Goal: Check status: Check status

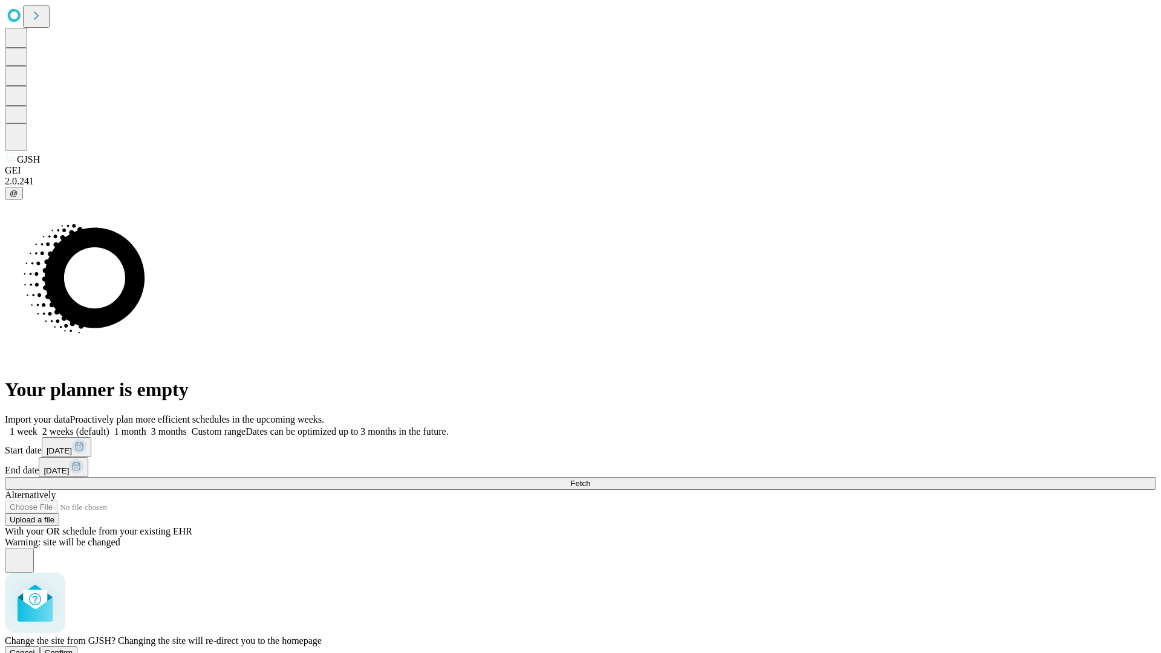
click at [73, 648] on span "Confirm" at bounding box center [59, 652] width 28 height 9
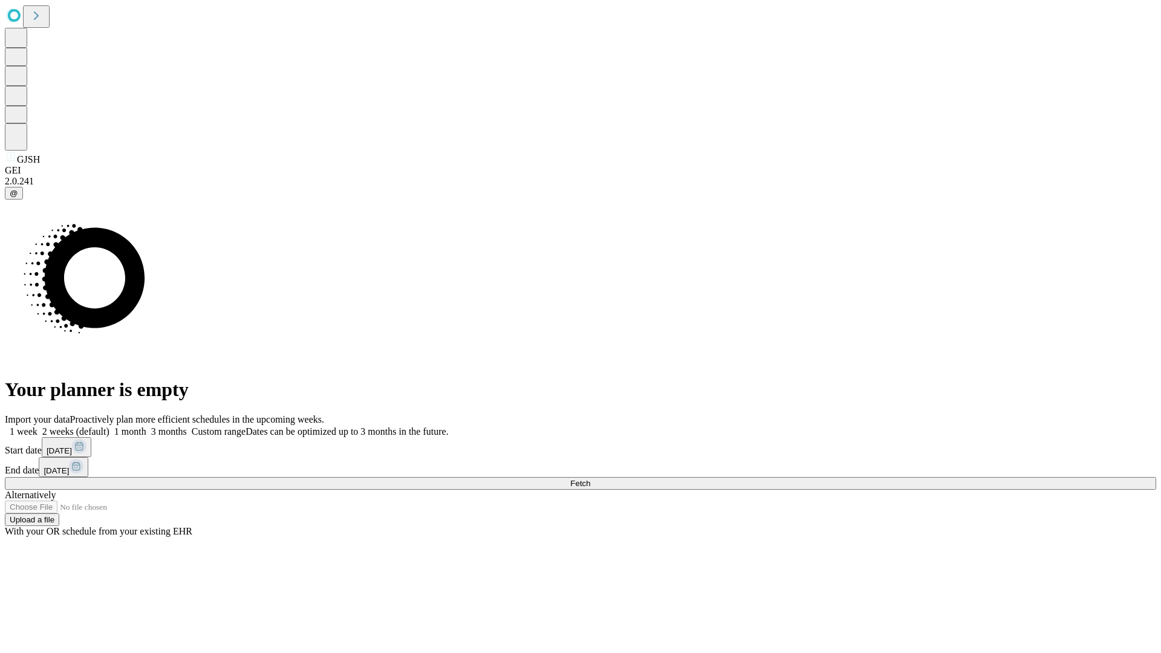
click at [109, 426] on label "2 weeks (default)" at bounding box center [74, 431] width 72 height 10
click at [590, 479] on span "Fetch" at bounding box center [580, 483] width 20 height 9
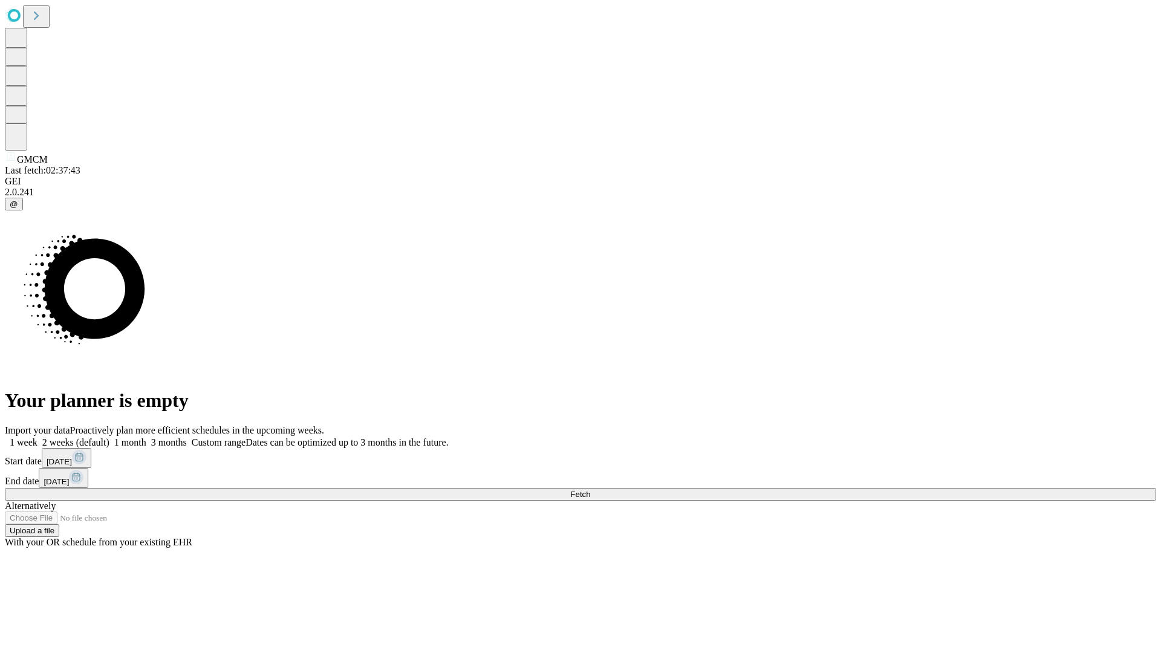
click at [109, 437] on label "2 weeks (default)" at bounding box center [74, 442] width 72 height 10
click at [590, 490] on span "Fetch" at bounding box center [580, 494] width 20 height 9
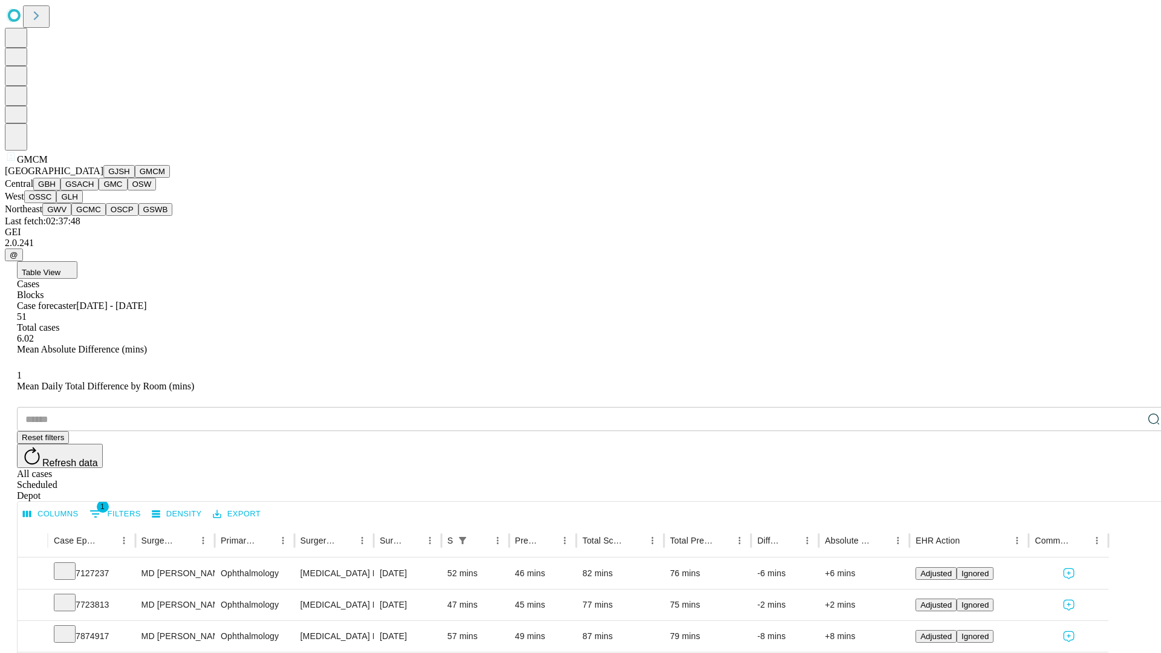
click at [60, 191] on button "GBH" at bounding box center [46, 184] width 27 height 13
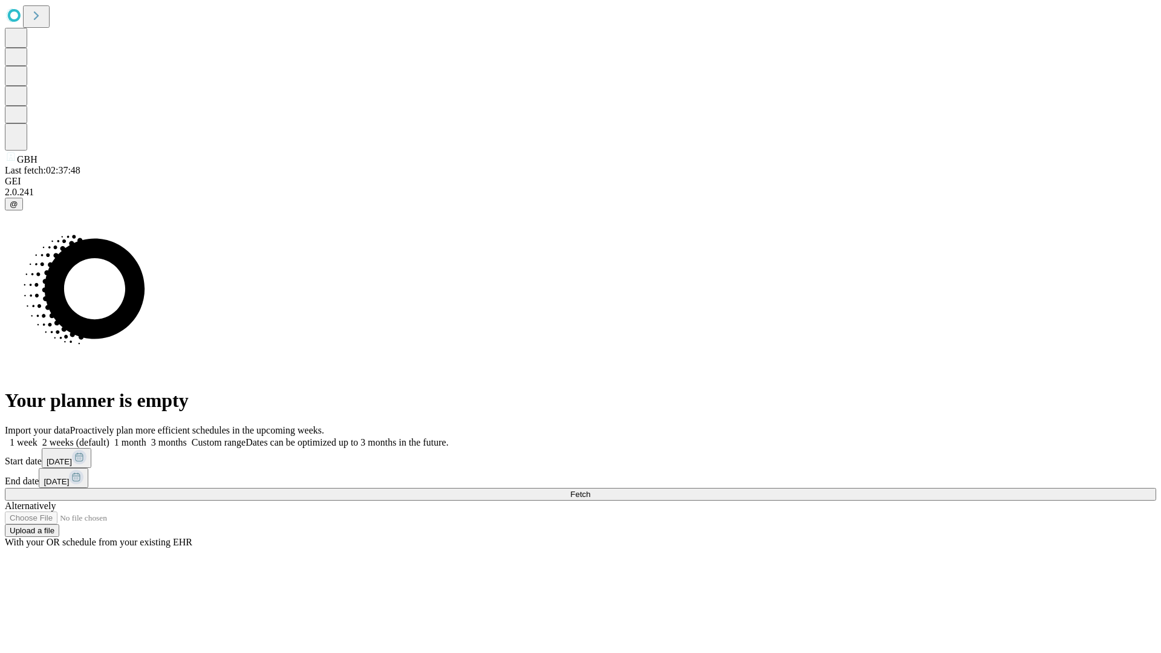
click at [590, 490] on span "Fetch" at bounding box center [580, 494] width 20 height 9
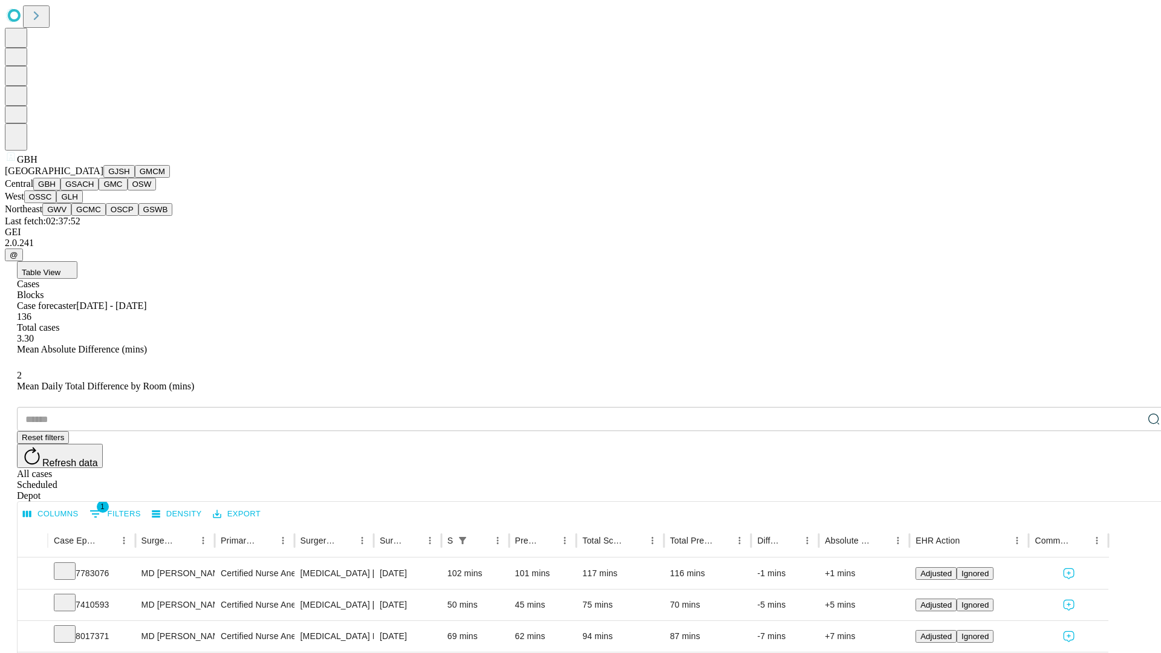
click at [94, 191] on button "GSACH" at bounding box center [79, 184] width 38 height 13
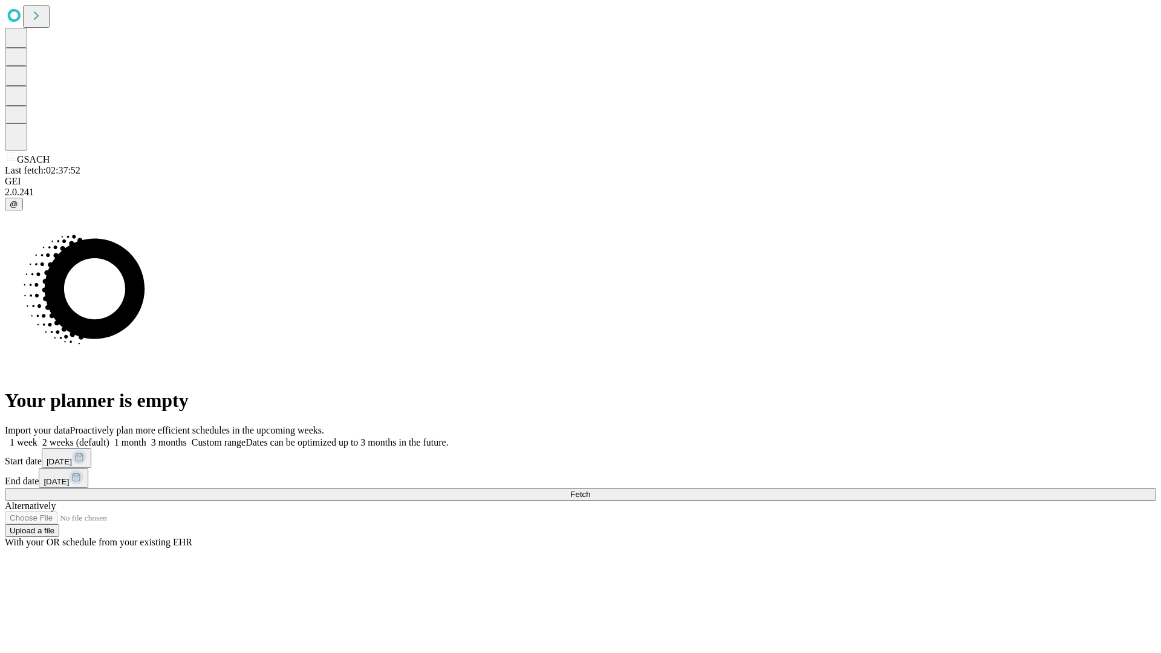
click at [109, 437] on label "2 weeks (default)" at bounding box center [74, 442] width 72 height 10
click at [590, 490] on span "Fetch" at bounding box center [580, 494] width 20 height 9
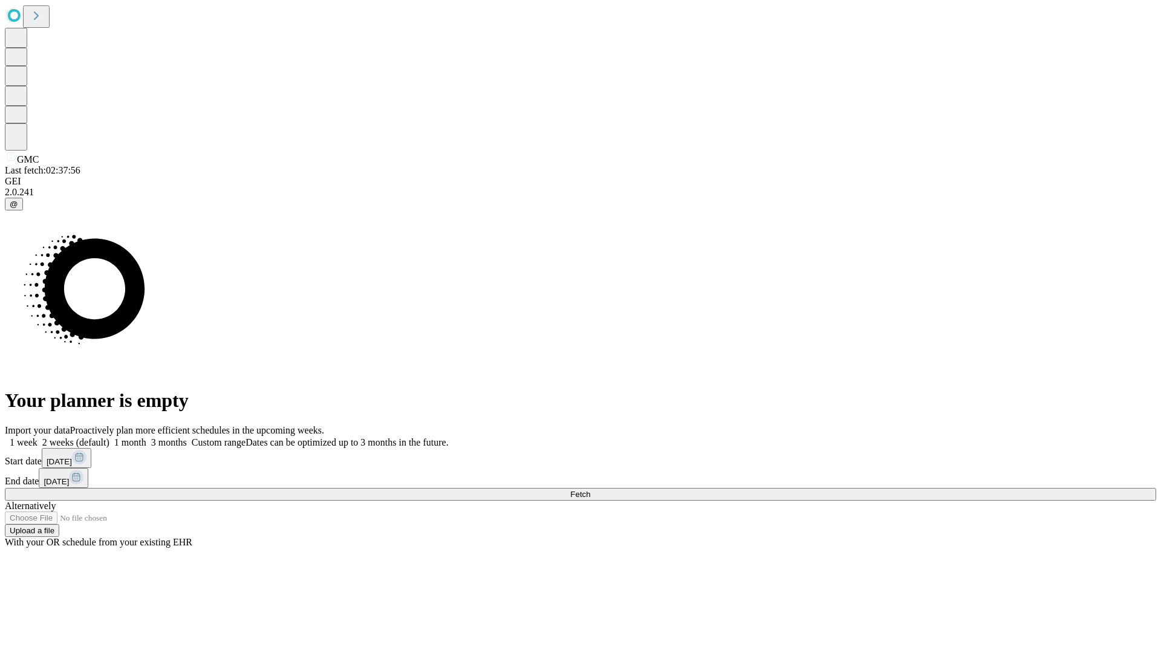
click at [109, 437] on label "2 weeks (default)" at bounding box center [74, 442] width 72 height 10
click at [590, 490] on span "Fetch" at bounding box center [580, 494] width 20 height 9
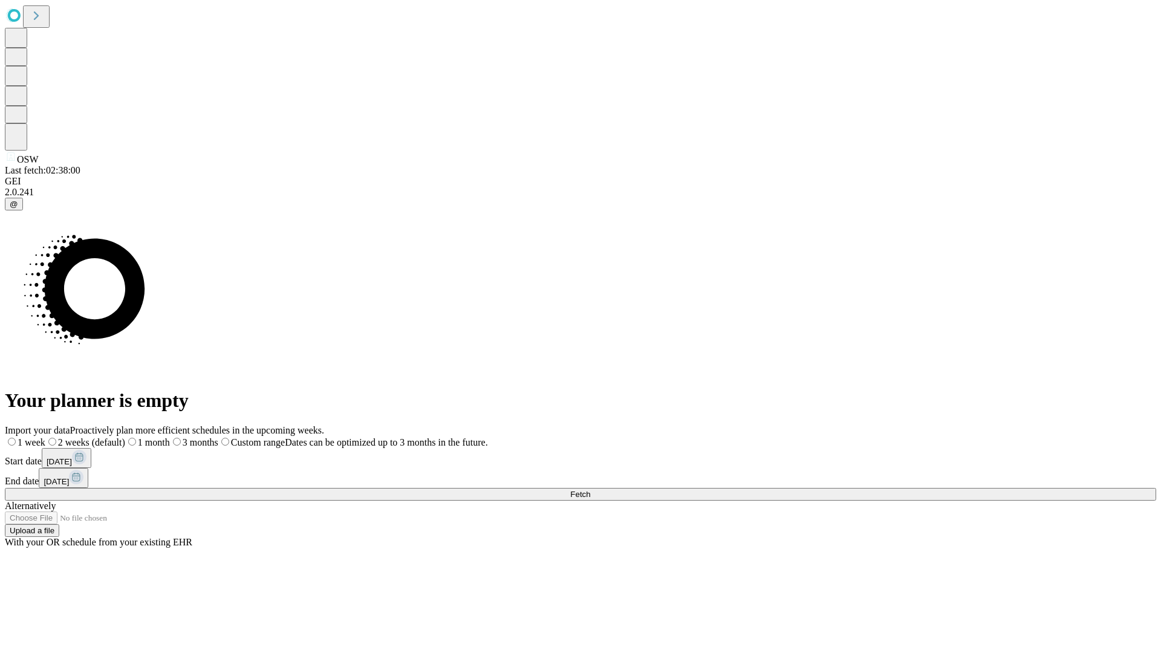
click at [125, 437] on label "2 weeks (default)" at bounding box center [85, 442] width 80 height 10
click at [590, 490] on span "Fetch" at bounding box center [580, 494] width 20 height 9
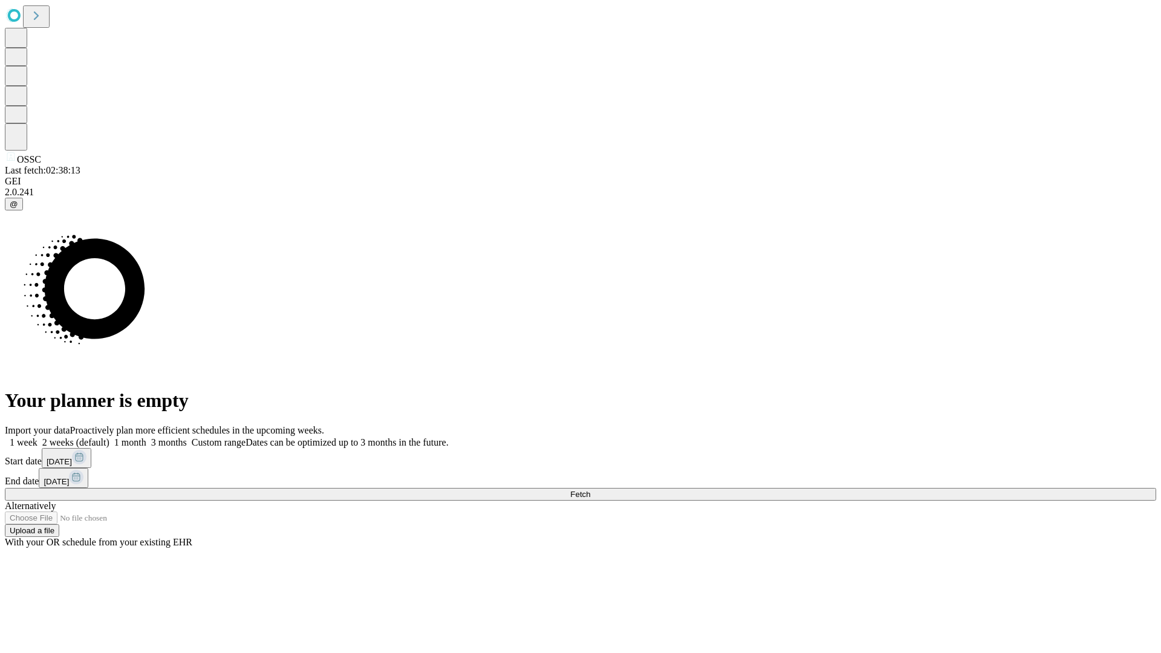
click at [109, 437] on label "2 weeks (default)" at bounding box center [74, 442] width 72 height 10
click at [590, 490] on span "Fetch" at bounding box center [580, 494] width 20 height 9
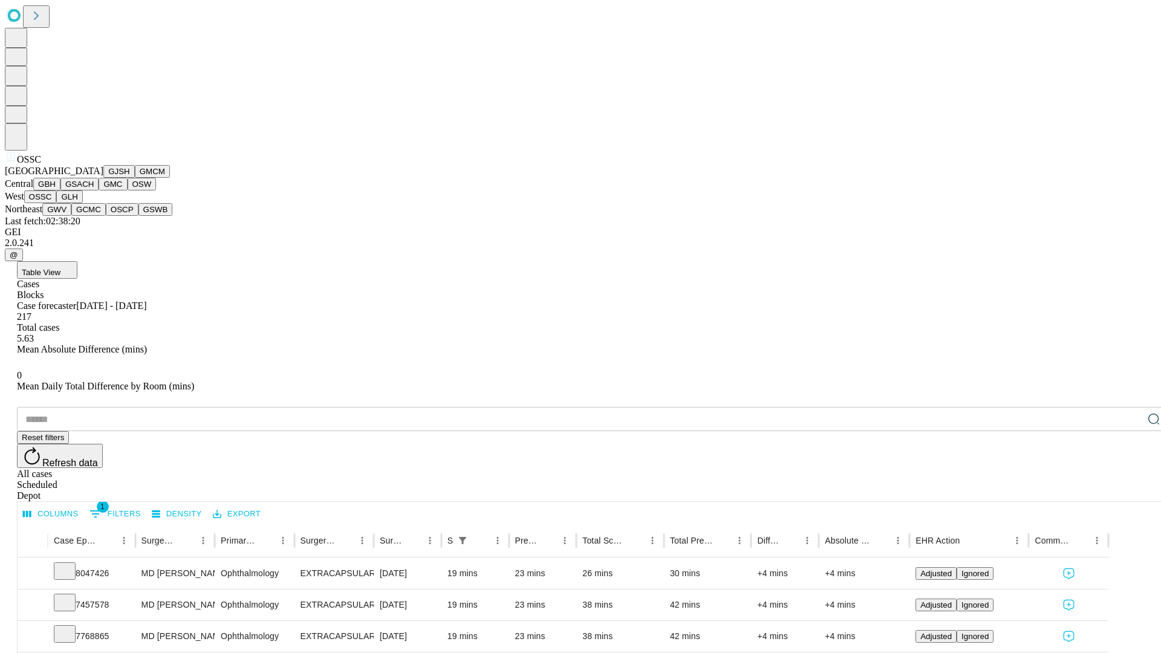
click at [82, 203] on button "GLH" at bounding box center [69, 197] width 26 height 13
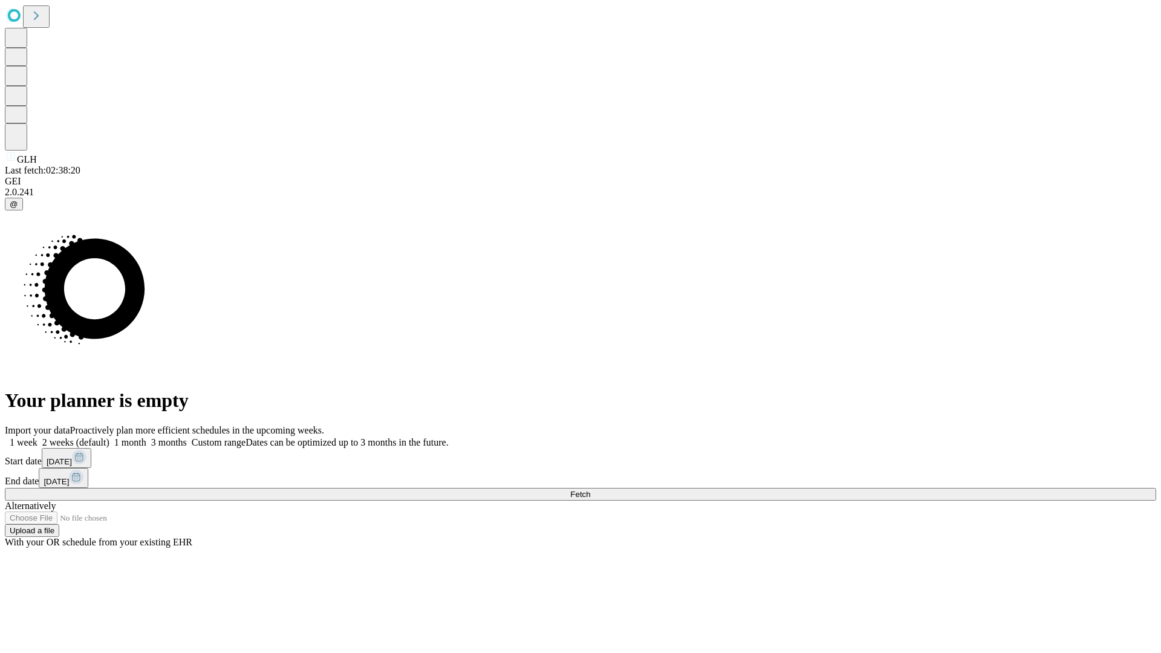
click at [109, 437] on label "2 weeks (default)" at bounding box center [74, 442] width 72 height 10
click at [590, 490] on span "Fetch" at bounding box center [580, 494] width 20 height 9
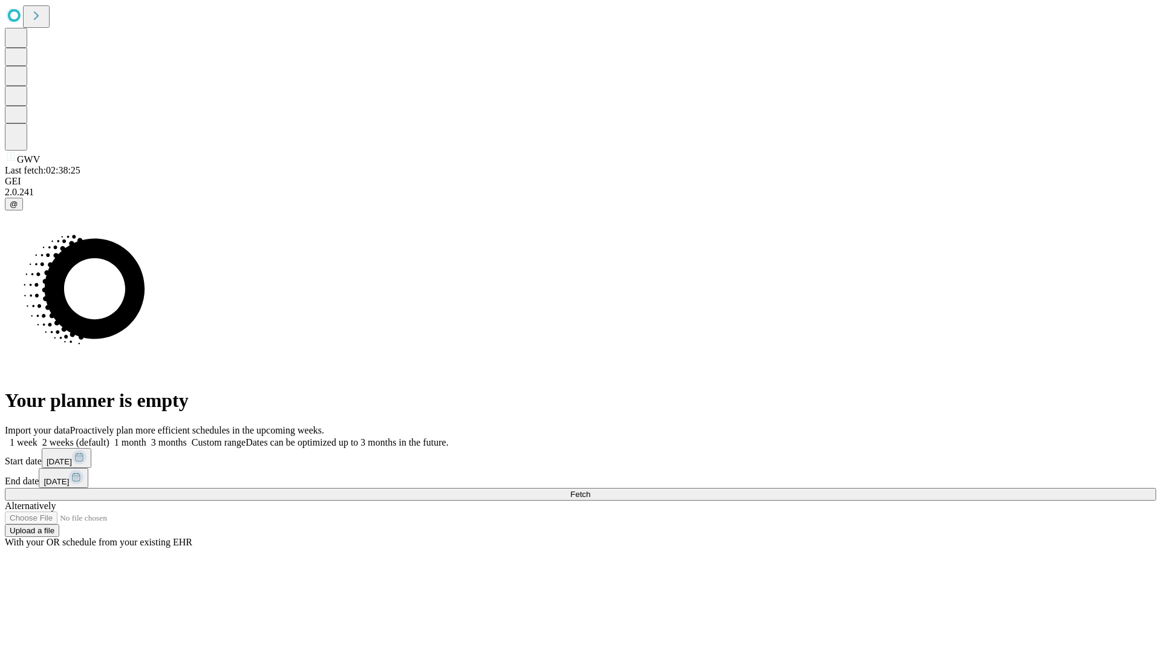
click at [109, 437] on label "2 weeks (default)" at bounding box center [74, 442] width 72 height 10
click at [590, 490] on span "Fetch" at bounding box center [580, 494] width 20 height 9
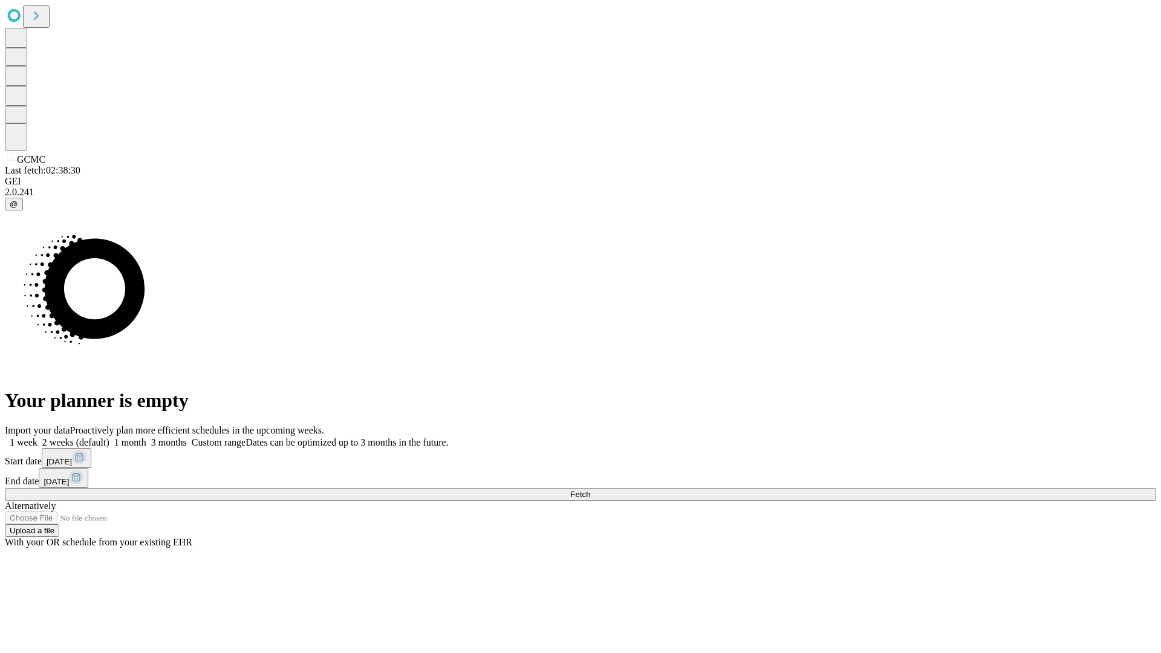
click at [109, 437] on label "2 weeks (default)" at bounding box center [74, 442] width 72 height 10
click at [590, 490] on span "Fetch" at bounding box center [580, 494] width 20 height 9
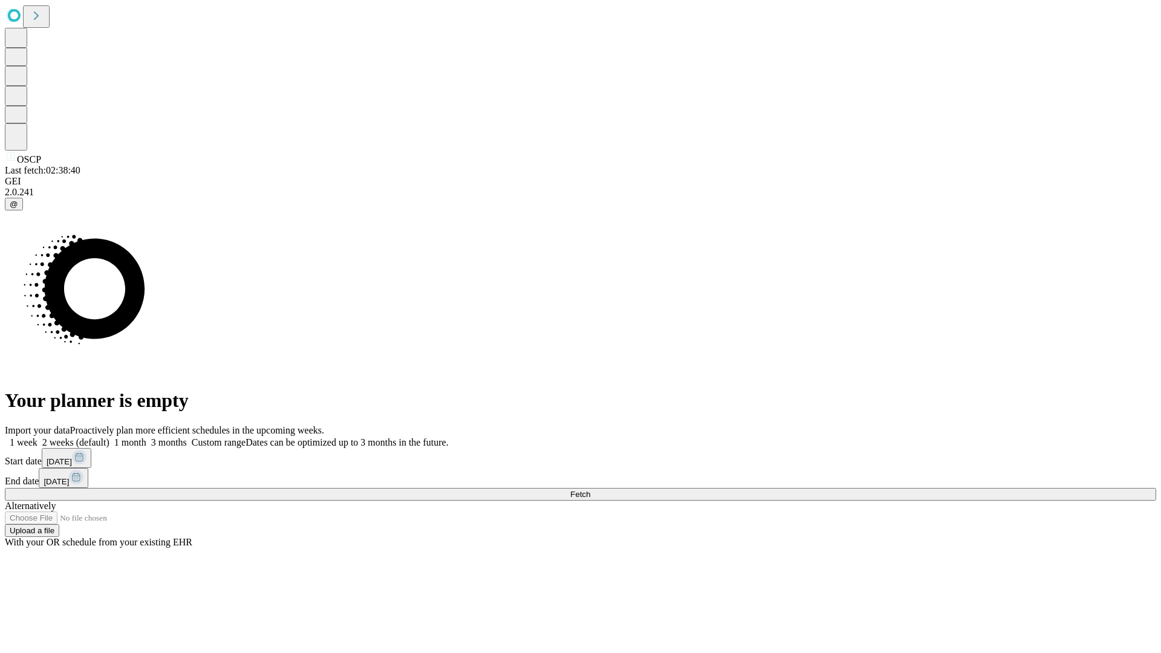
click at [109, 437] on label "2 weeks (default)" at bounding box center [74, 442] width 72 height 10
click at [590, 490] on span "Fetch" at bounding box center [580, 494] width 20 height 9
click at [109, 437] on label "2 weeks (default)" at bounding box center [74, 442] width 72 height 10
click at [590, 490] on span "Fetch" at bounding box center [580, 494] width 20 height 9
